Goal: Task Accomplishment & Management: Complete application form

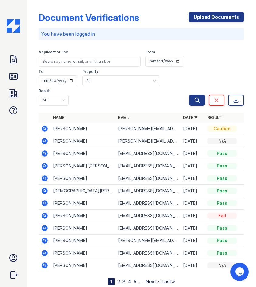
drag, startPoint x: 103, startPoint y: 103, endPoint x: 153, endPoint y: 94, distance: 50.3
click at [103, 103] on div "Applicant or unit From To Property All Haven Apartments Result All Pass Caution…" at bounding box center [114, 76] width 150 height 58
click at [206, 67] on div "Search Clear Export" at bounding box center [216, 76] width 55 height 58
click at [154, 15] on div "Document Verifications Upload Documents" at bounding box center [141, 20] width 205 height 16
click at [204, 17] on link "Upload Documents" at bounding box center [216, 17] width 55 height 10
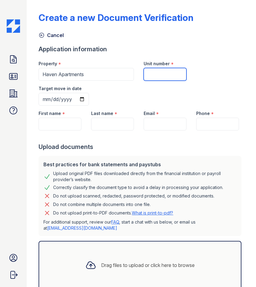
click at [153, 74] on input "Unit number" at bounding box center [164, 74] width 43 height 13
click at [149, 76] on input "Unit number" at bounding box center [164, 74] width 43 height 13
type input "2203"
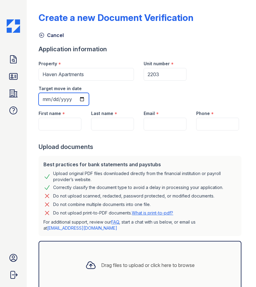
click at [84, 99] on input "Target move in date" at bounding box center [64, 99] width 50 height 13
type input "[DATE]"
click at [69, 127] on input "First name" at bounding box center [60, 124] width 43 height 13
type input "Dakota"
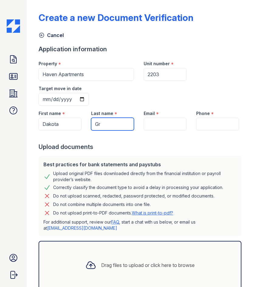
type input "G"
type input "[PERSON_NAME]"
click at [160, 126] on input "Email" at bounding box center [164, 124] width 43 height 13
paste input "[EMAIL_ADDRESS][DOMAIN_NAME]"
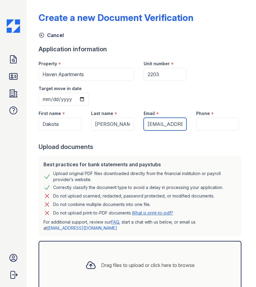
scroll to position [0, 24]
type input "[EMAIL_ADDRESS][DOMAIN_NAME]"
click at [183, 138] on div at bounding box center [141, 136] width 205 height 12
click at [217, 124] on input "Phone" at bounding box center [217, 124] width 43 height 13
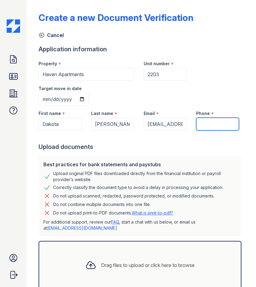
paste input "[PHONE_NUMBER]"
type input "[PHONE_NUMBER]"
click at [199, 98] on div "Property * Haven Apartments Unit number * 2203 Target move in date [DATE]" at bounding box center [139, 81] width 210 height 50
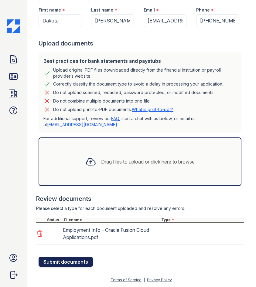
scroll to position [104, 0]
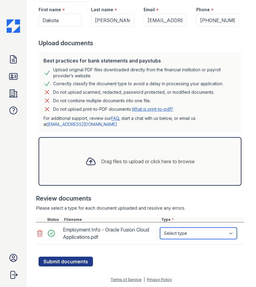
click at [168, 230] on select "Select type Paystub Bank Statement Offer Letter Tax Documents Benefit Award Let…" at bounding box center [198, 233] width 77 height 12
select select "paystub"
click at [160, 227] on select "Select type Paystub Bank Statement Offer Letter Tax Documents Benefit Award Let…" at bounding box center [198, 233] width 77 height 12
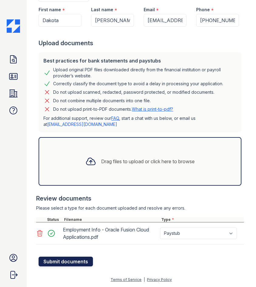
click at [56, 264] on button "Submit documents" at bounding box center [66, 262] width 54 height 10
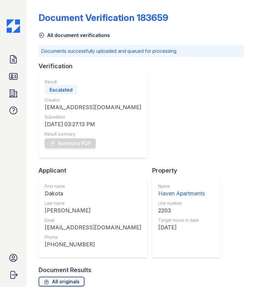
click at [128, 221] on div "Verification Result Escalated Creator [EMAIL_ADDRESS][DOMAIN_NAME] Submitted [D…" at bounding box center [141, 164] width 205 height 204
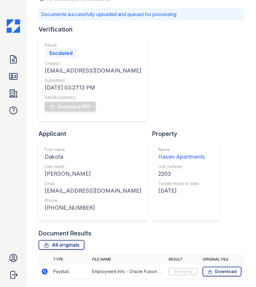
scroll to position [39, 0]
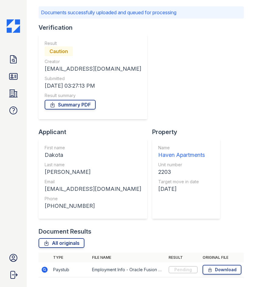
click at [89, 38] on div "Result Caution Creator [EMAIL_ADDRESS][DOMAIN_NAME] Submitted [DATE] 03:27:13 P…" at bounding box center [93, 76] width 109 height 85
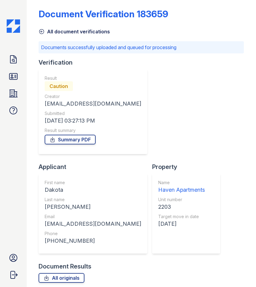
scroll to position [0, 0]
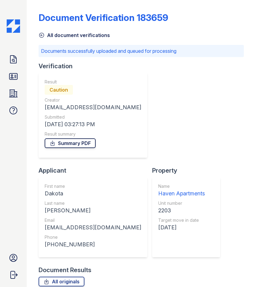
click at [65, 146] on link "Summary PDF" at bounding box center [70, 143] width 51 height 10
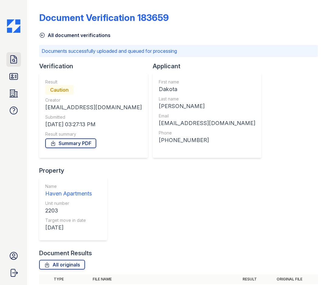
click at [10, 60] on icon at bounding box center [14, 60] width 10 height 10
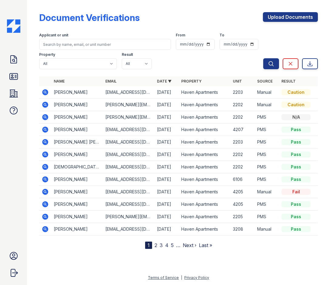
click at [51, 91] on td at bounding box center [45, 92] width 12 height 12
click at [44, 92] on icon at bounding box center [45, 92] width 7 height 7
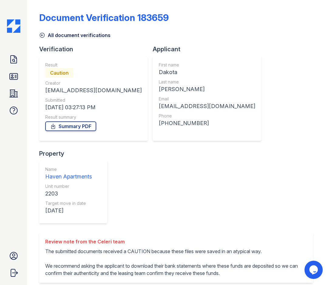
drag, startPoint x: 215, startPoint y: 22, endPoint x: 195, endPoint y: 55, distance: 38.7
click at [215, 22] on div "Document Verification 183659" at bounding box center [178, 20] width 278 height 16
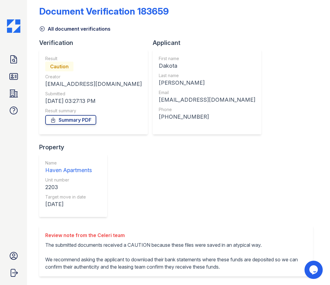
scroll to position [8, 0]
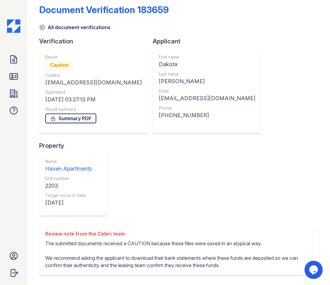
click at [80, 118] on link "Summary PDF" at bounding box center [70, 118] width 51 height 10
